Goal: Navigation & Orientation: Find specific page/section

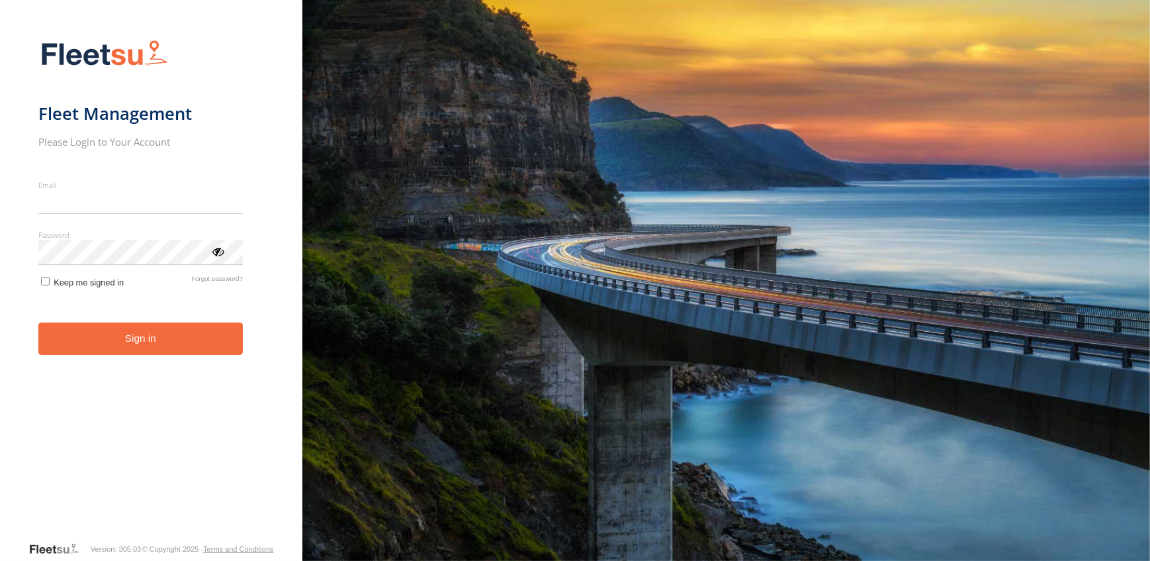
type input "**********"
click at [46, 295] on form "**********" at bounding box center [151, 286] width 226 height 509
click at [47, 330] on button "Sign in" at bounding box center [140, 338] width 205 height 32
